Goal: Navigation & Orientation: Find specific page/section

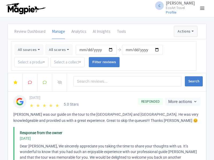
click at [185, 31] on button "Actions" at bounding box center [185, 31] width 23 height 11
click at [0, 0] on link "Import new reviews" at bounding box center [0, 0] width 0 height 0
